Goal: Task Accomplishment & Management: Complete application form

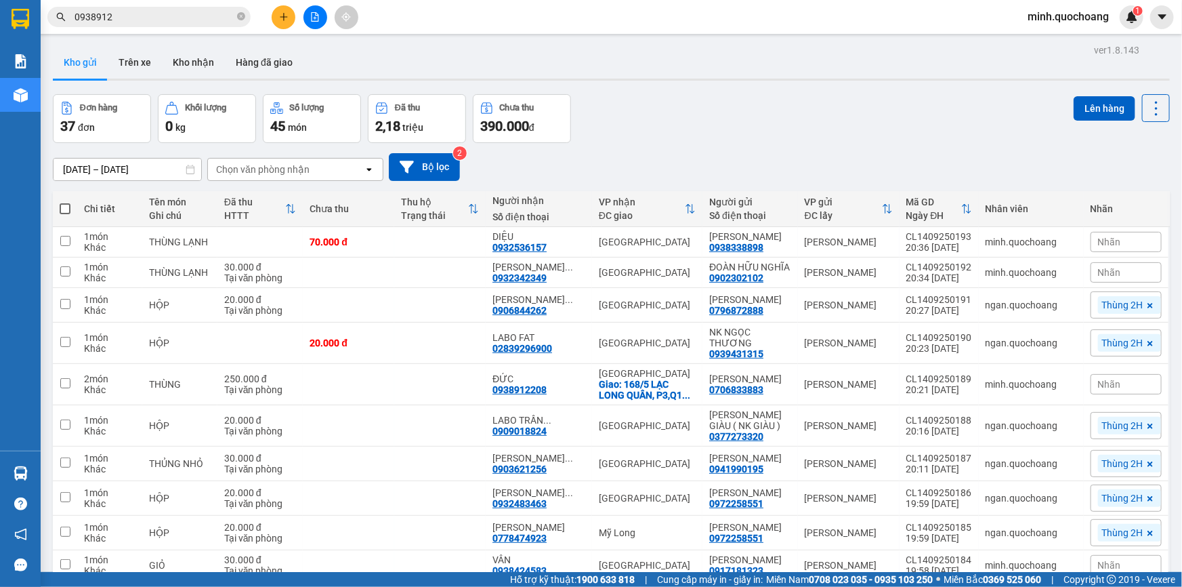
scroll to position [1101, 0]
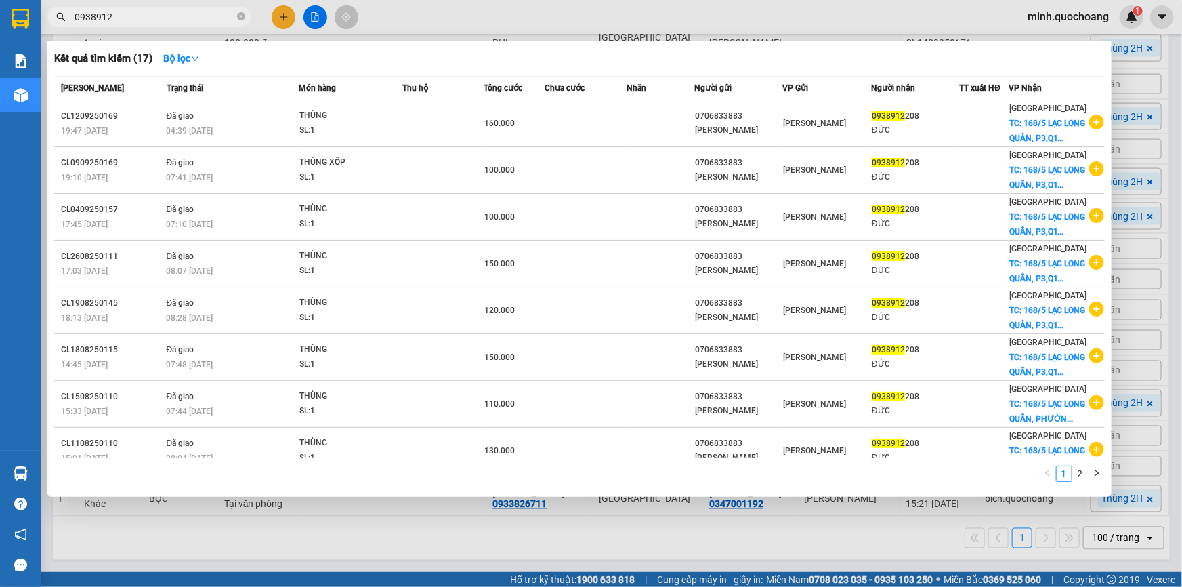
click at [152, 14] on input "0938912" at bounding box center [155, 16] width 160 height 15
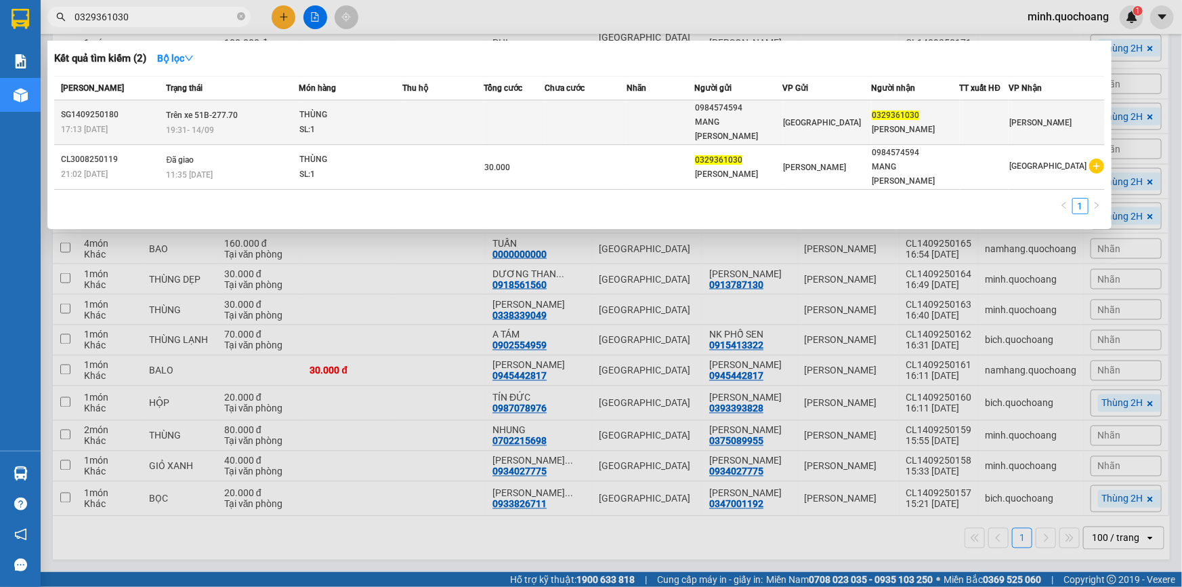
type input "0329361030"
click at [294, 113] on td "Trên xe 51B-277.70 19:31 [DATE]" at bounding box center [231, 122] width 136 height 45
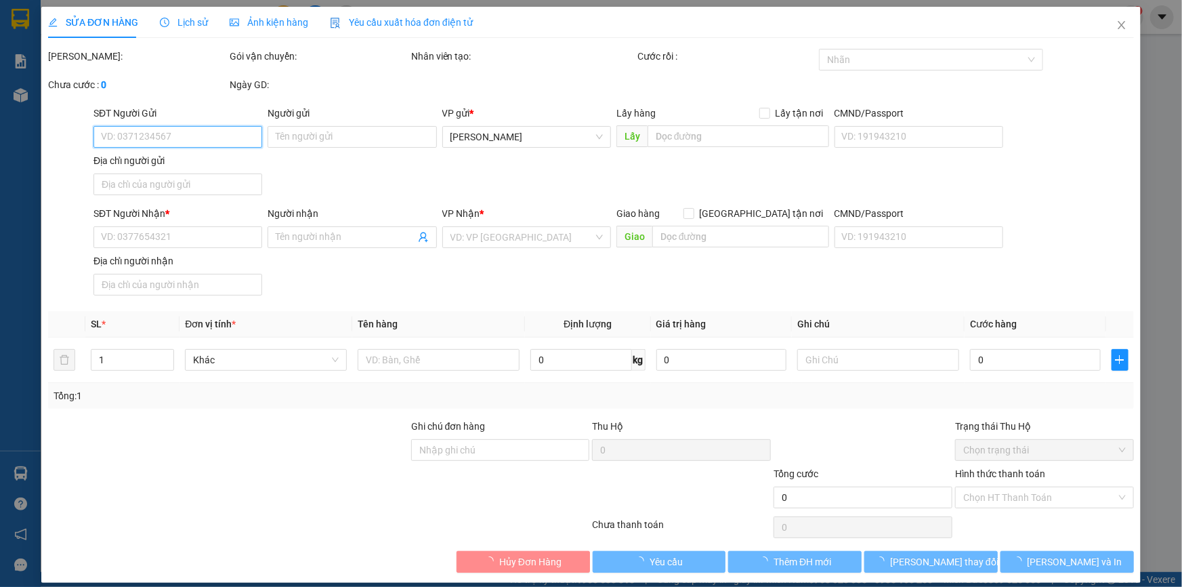
type input "0984574594"
type input "MANG [PERSON_NAME]"
type input "ĐƯỜNG SỐ 2 KHU PHỐ [GEOGRAPHIC_DATA]"
type input "0329361030"
type input "[PERSON_NAME]"
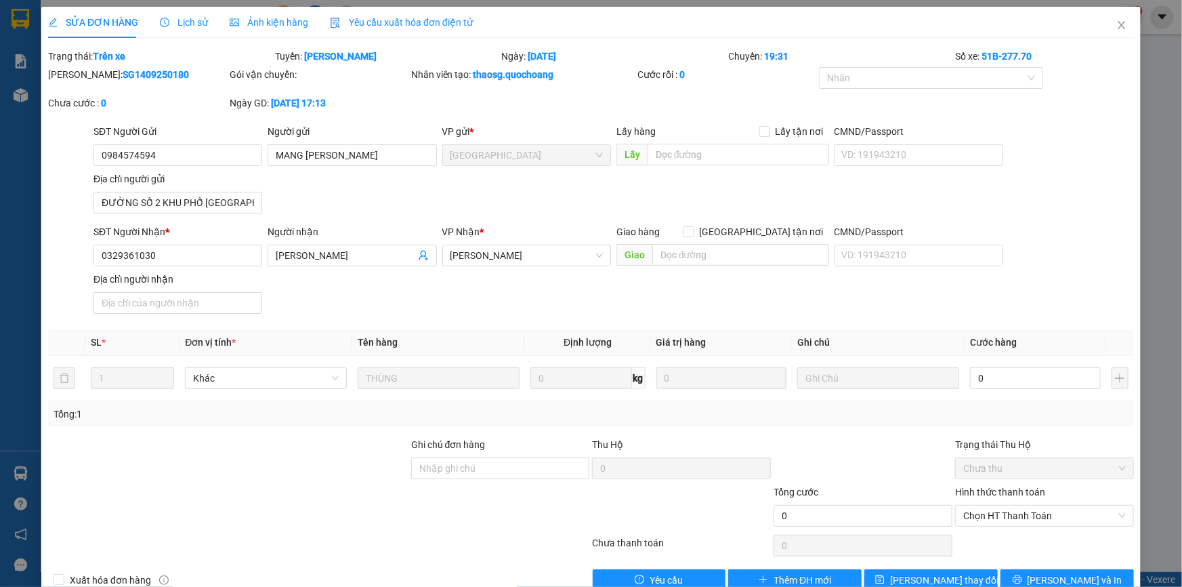
click at [1089, 182] on div "SĐT Người Gửi 0984574594 Người gửi MANG [PERSON_NAME] VP gửi * [GEOGRAPHIC_DATA…" at bounding box center [614, 171] width 1046 height 95
click at [1117, 21] on icon "close" at bounding box center [1121, 25] width 11 height 11
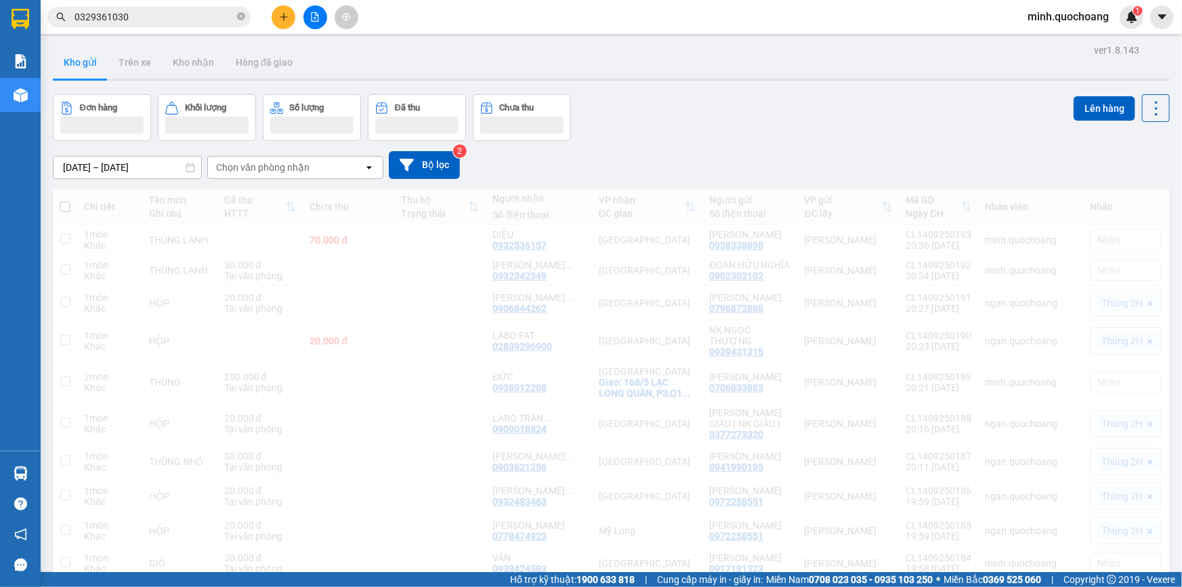
click at [169, 9] on input "0329361030" at bounding box center [155, 16] width 160 height 15
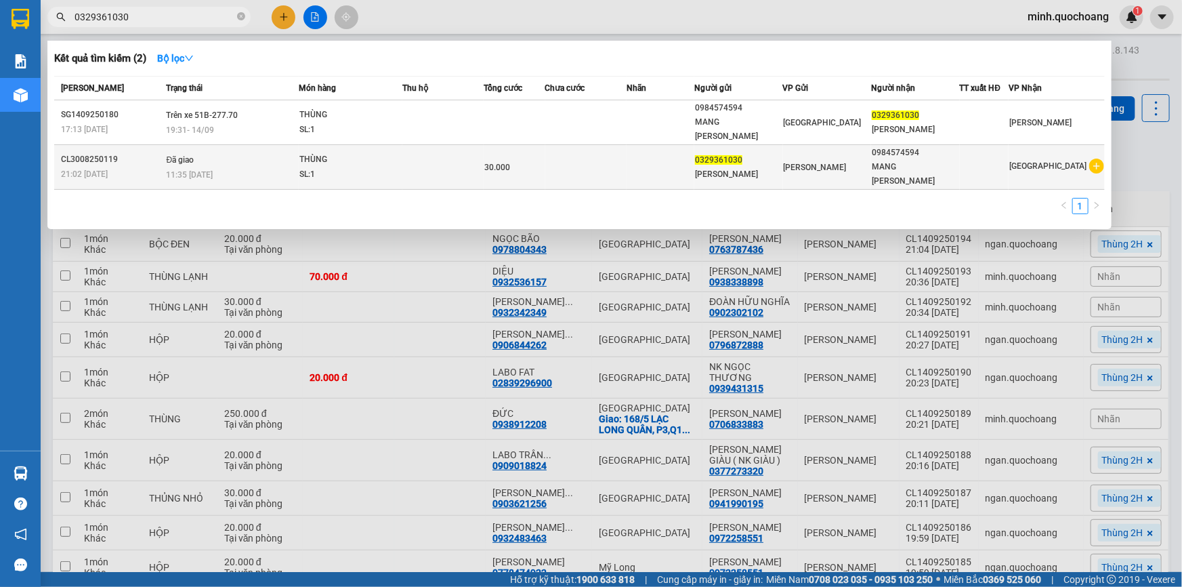
click at [318, 167] on div "SL: 1" at bounding box center [350, 174] width 102 height 15
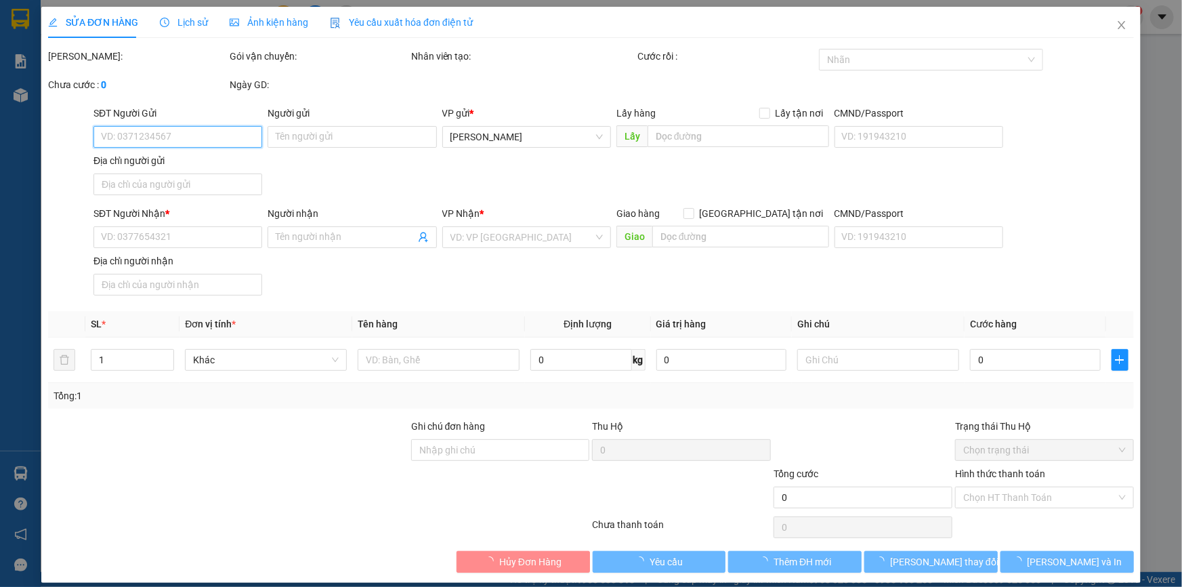
type input "0329361030"
type input "[PERSON_NAME]"
type input "P CAO LÃNH ĐỒNG THÁP"
type input "0984574594"
type input "MANG [PERSON_NAME]"
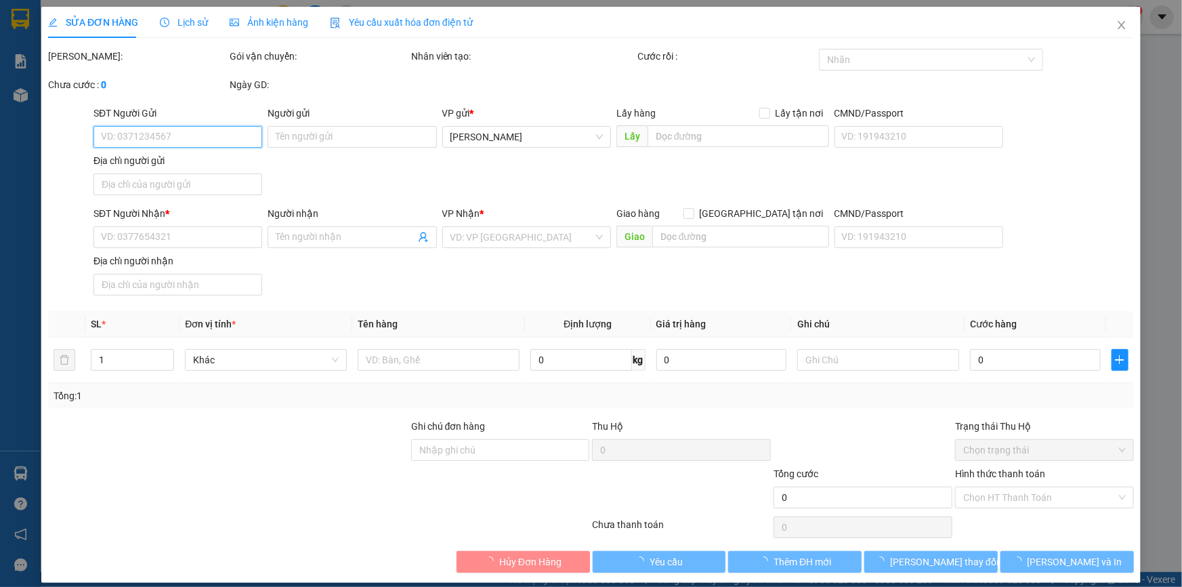
type input "30.000"
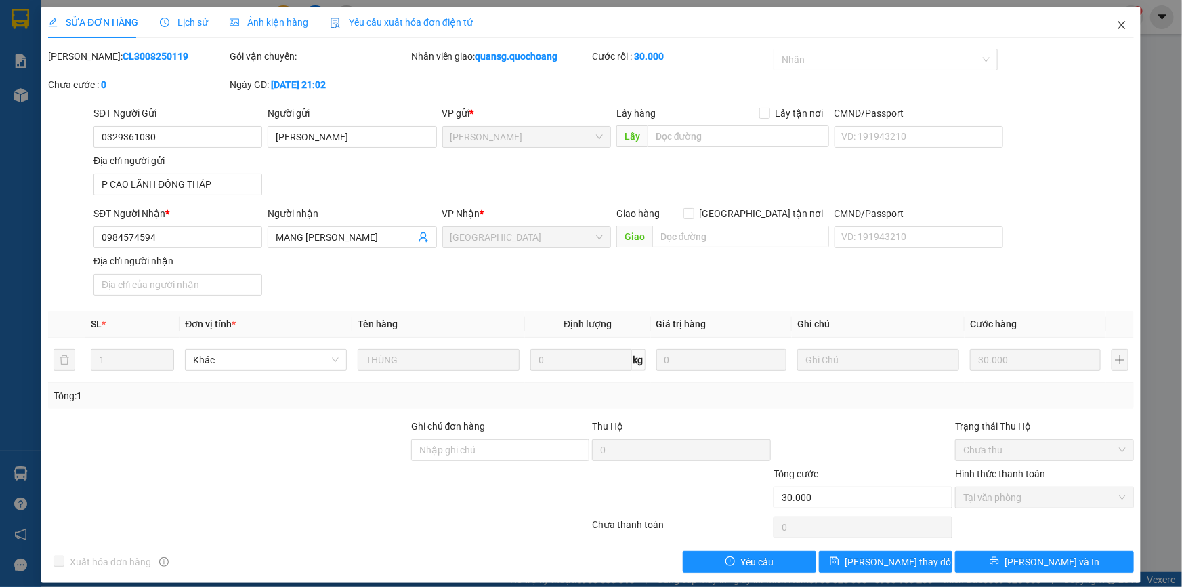
click at [1118, 24] on span "Close" at bounding box center [1122, 26] width 38 height 38
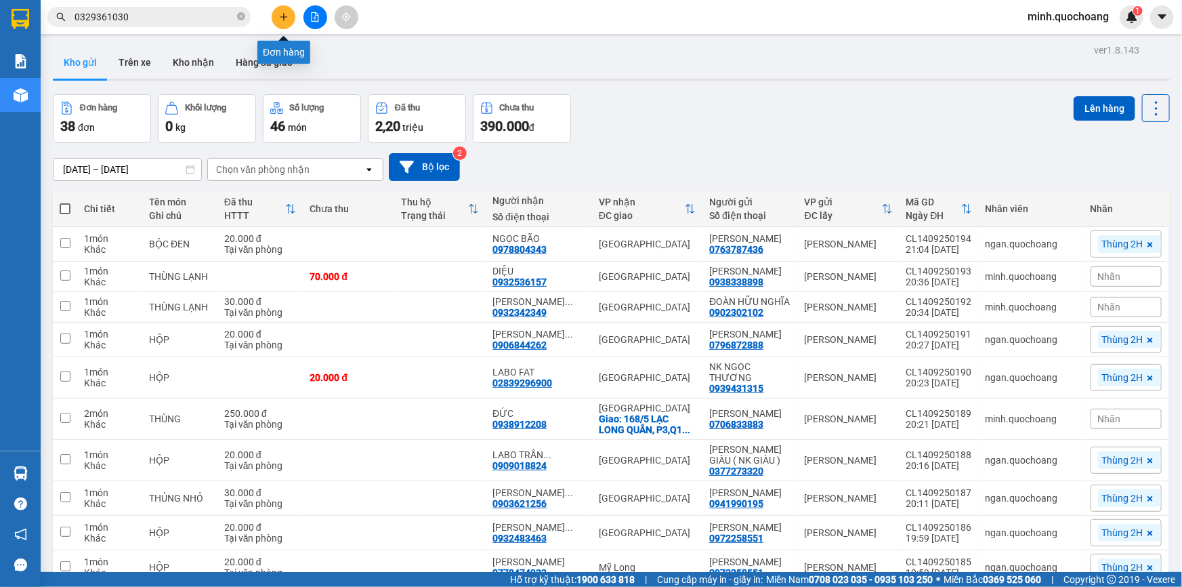
click at [276, 21] on button at bounding box center [284, 17] width 24 height 24
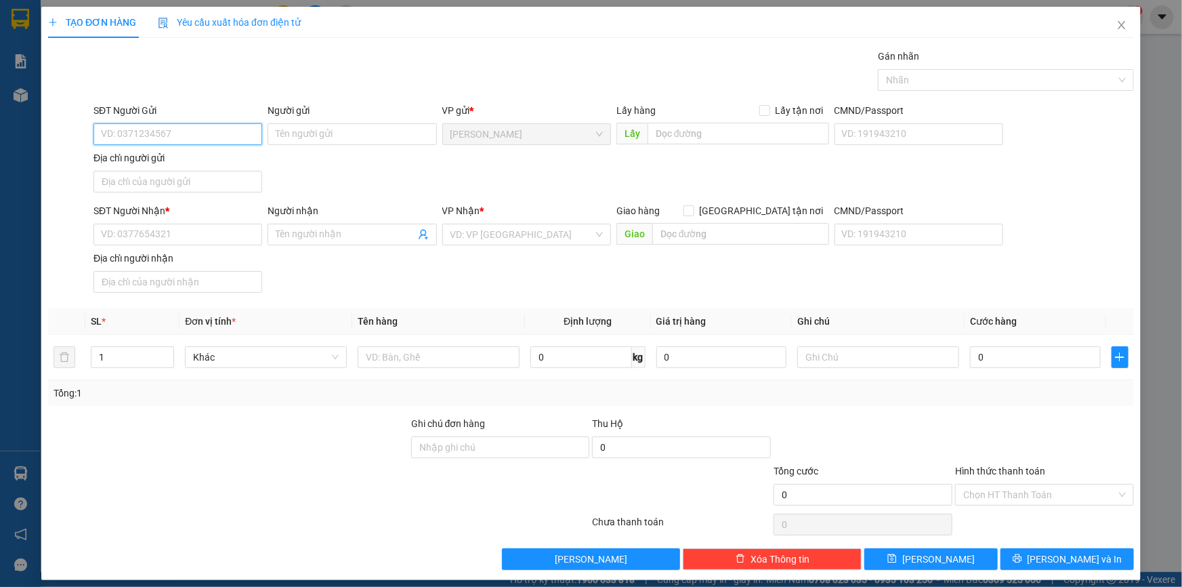
click at [210, 129] on input "SĐT Người Gửi" at bounding box center [177, 134] width 169 height 22
type input "0909850823"
click at [212, 155] on div "0909850823 - [PERSON_NAME] SA" at bounding box center [176, 161] width 151 height 15
type input "[PERSON_NAME] SA"
type input "0909850823"
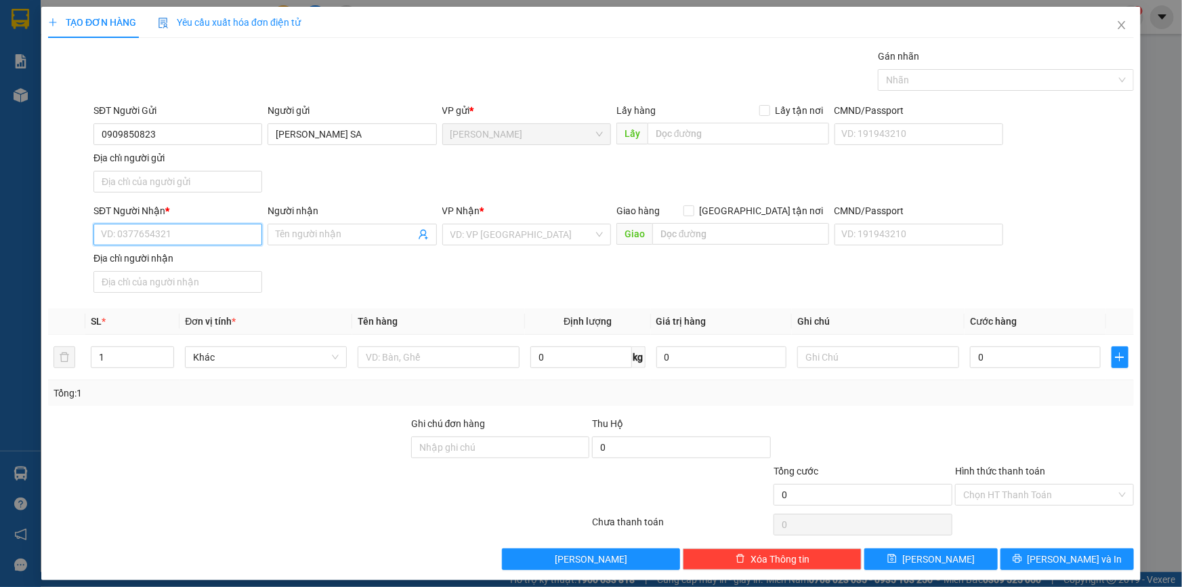
click at [220, 232] on input "SĐT Người Nhận *" at bounding box center [177, 235] width 169 height 22
click at [212, 286] on div "0972805820 - [PERSON_NAME]" at bounding box center [176, 282] width 151 height 15
type input "0972805820"
type input "[PERSON_NAME]"
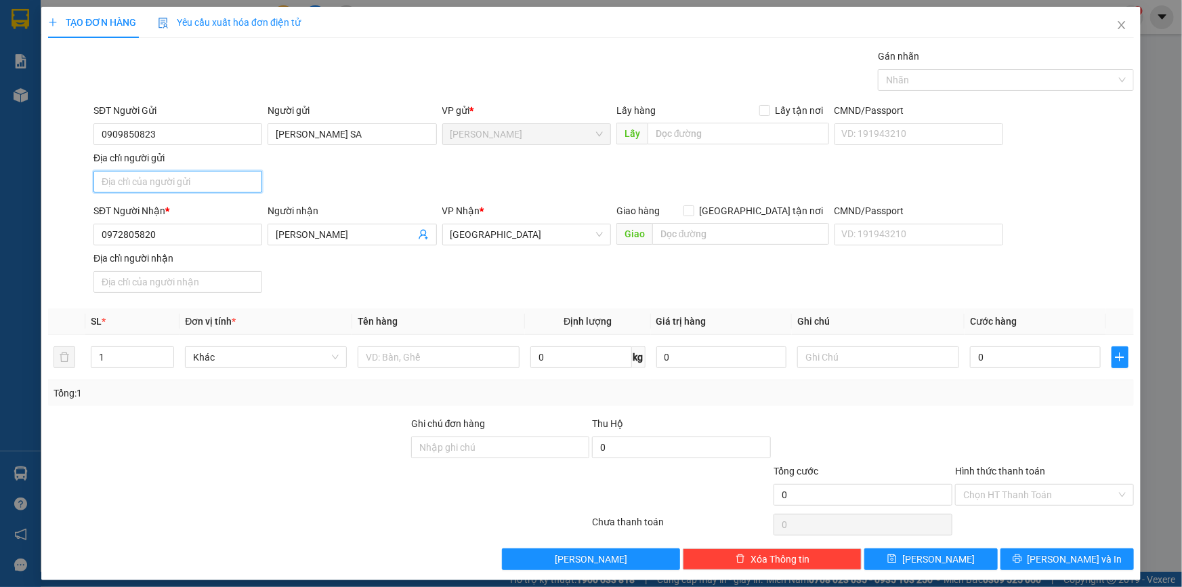
click at [203, 180] on input "Địa chỉ người gửi" at bounding box center [177, 182] width 169 height 22
type input "[GEOGRAPHIC_DATA] , [GEOGRAPHIC_DATA] , [GEOGRAPHIC_DATA]"
click at [438, 361] on input "text" at bounding box center [439, 357] width 162 height 22
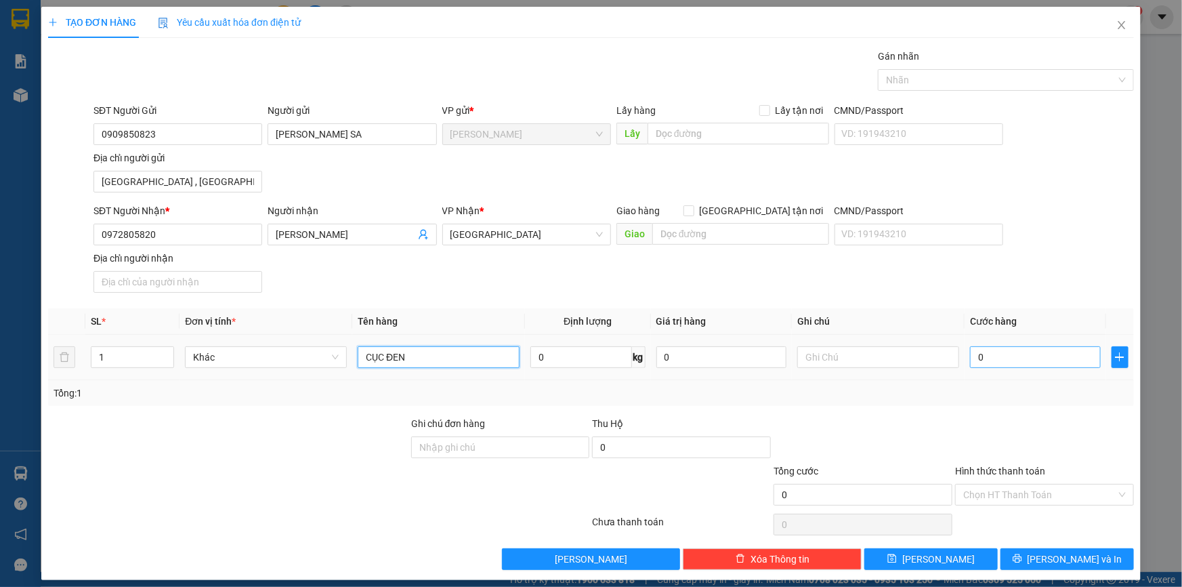
type input "CỤC ĐEN"
click at [986, 350] on input "0" at bounding box center [1035, 357] width 131 height 22
type input "3"
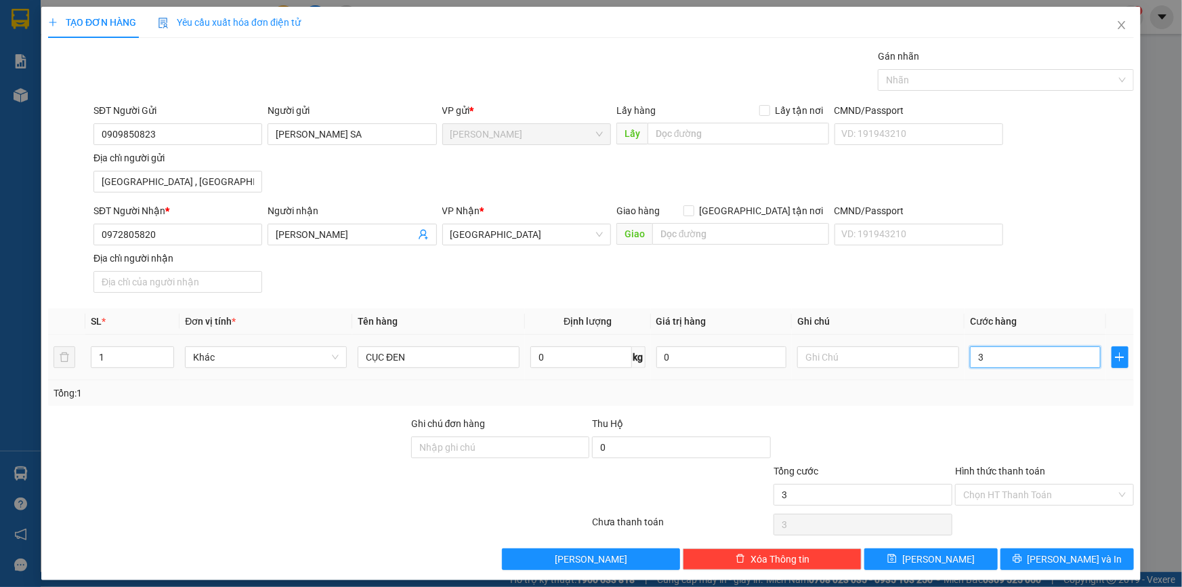
type input "30"
type input "30.000"
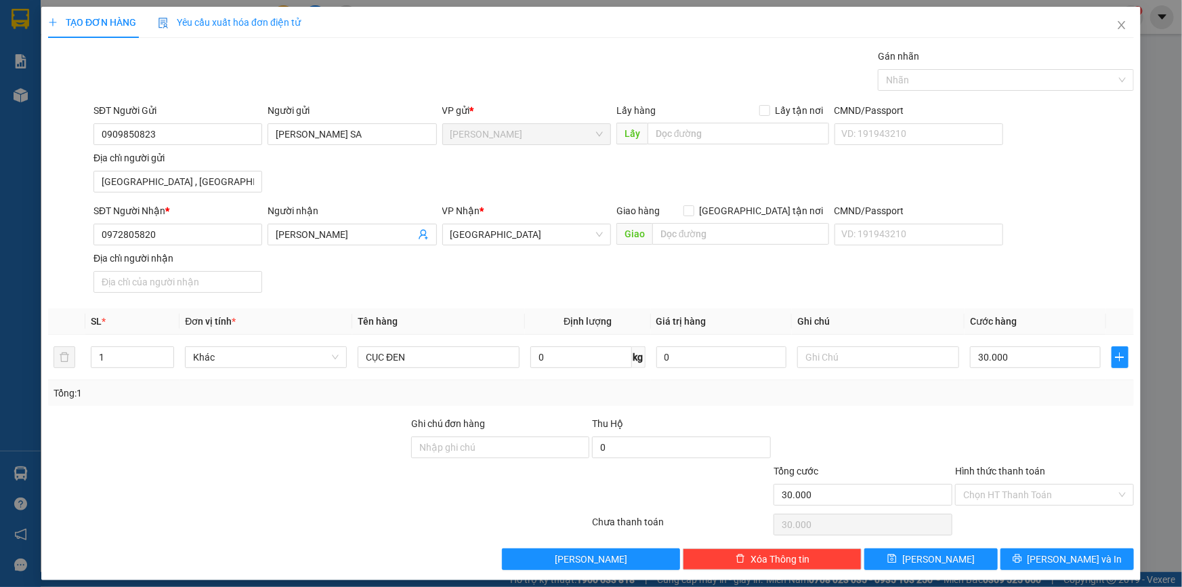
click at [989, 455] on div at bounding box center [1045, 439] width 182 height 47
click at [1006, 507] on div "Hình thức thanh toán Chọn HT Thanh Toán" at bounding box center [1044, 486] width 179 height 47
click at [1009, 493] on input "Hình thức thanh toán" at bounding box center [1039, 494] width 153 height 20
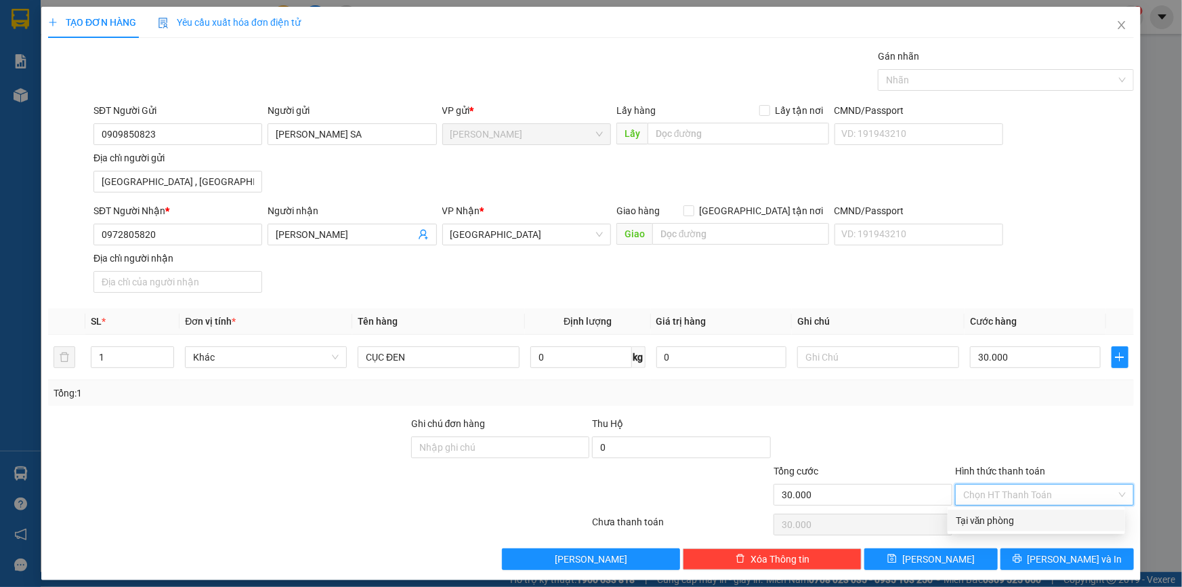
click at [998, 521] on div "Tại văn phòng" at bounding box center [1036, 520] width 161 height 15
type input "0"
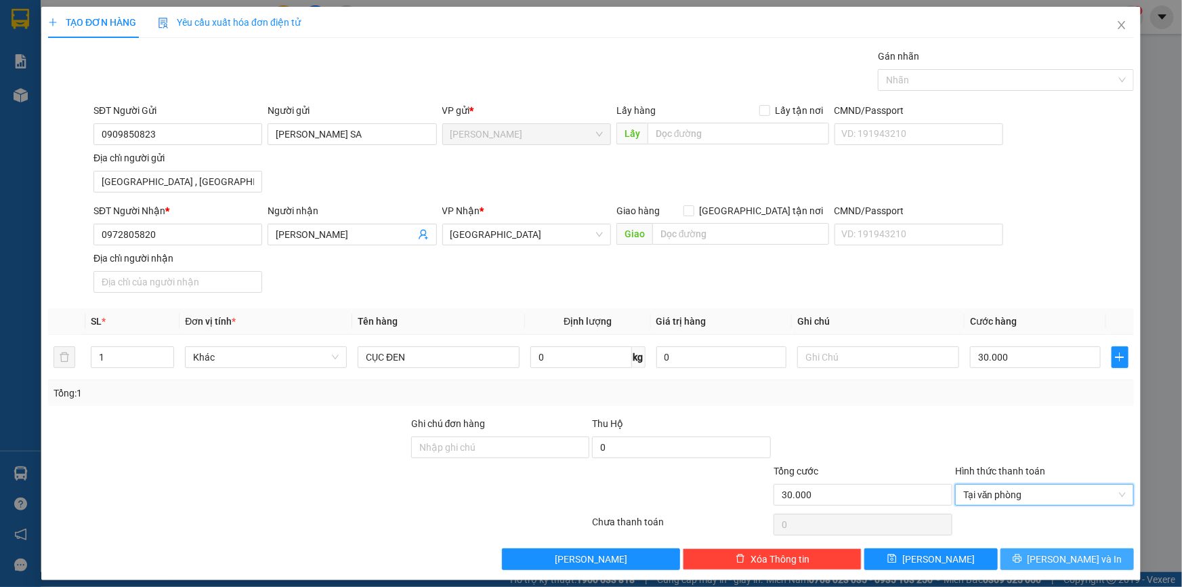
click at [1048, 551] on span "[PERSON_NAME] và In" at bounding box center [1075, 558] width 95 height 15
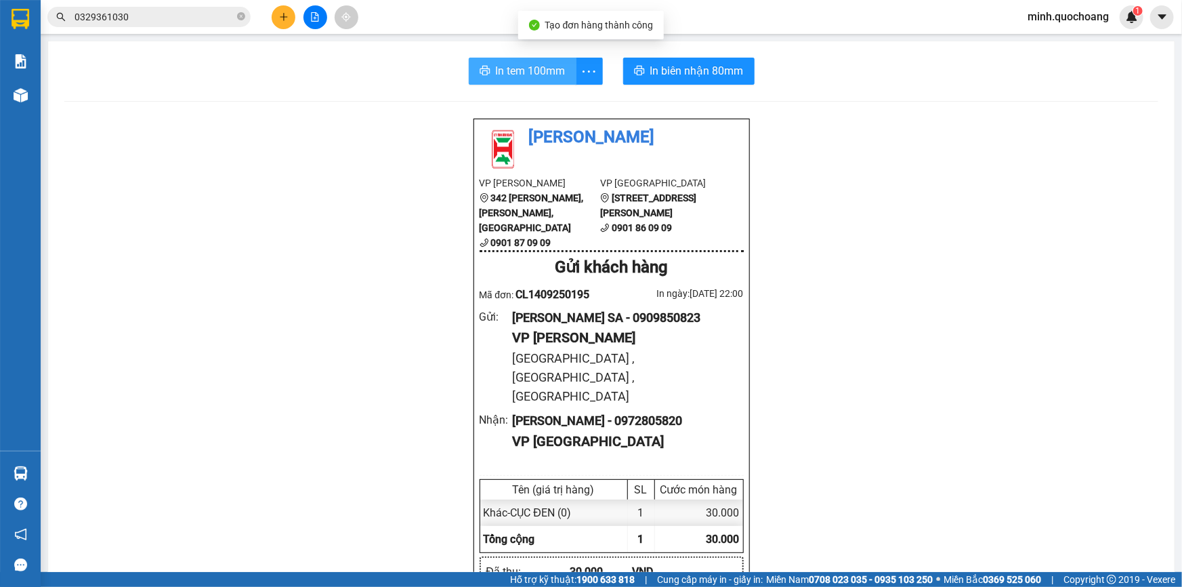
click at [515, 58] on button "In tem 100mm" at bounding box center [523, 71] width 108 height 27
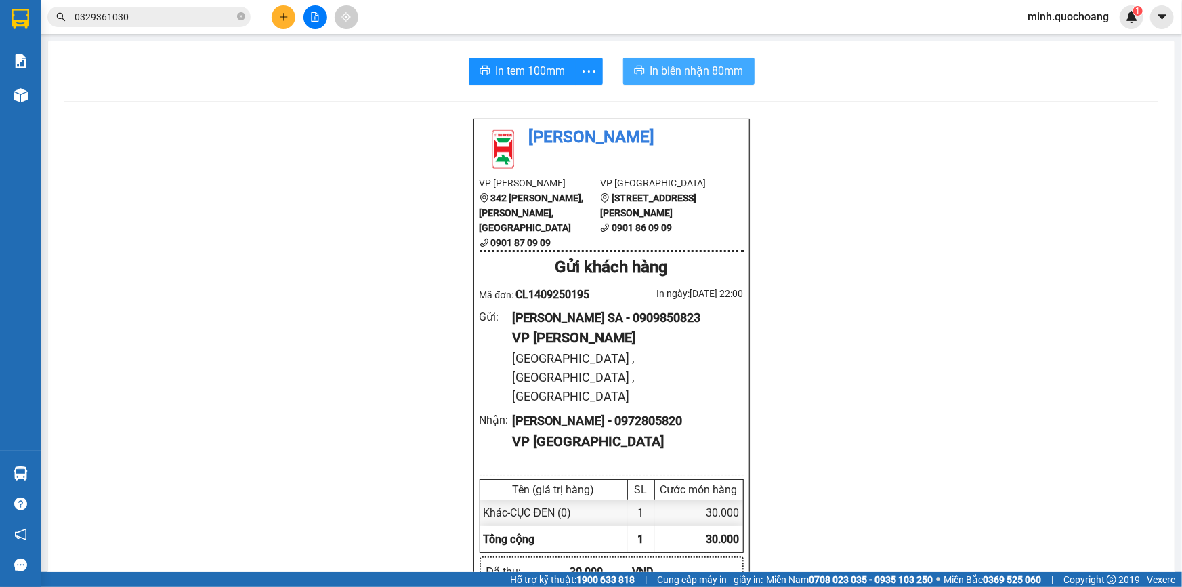
click at [708, 75] on span "In biên nhận 80mm" at bounding box center [696, 70] width 93 height 17
